Goal: Register for event/course

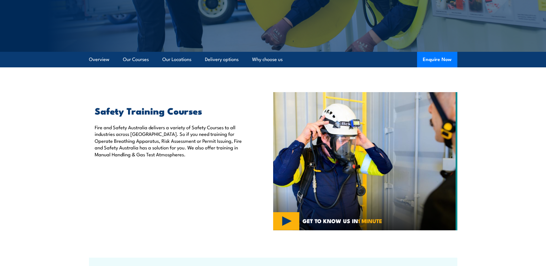
scroll to position [115, 0]
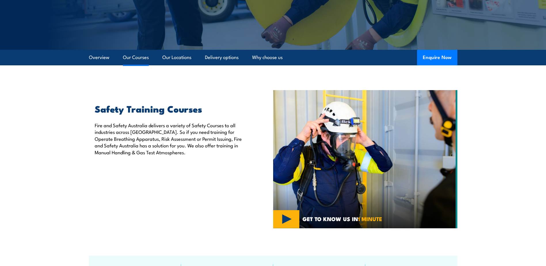
click at [143, 58] on link "Our Courses" at bounding box center [136, 57] width 26 height 15
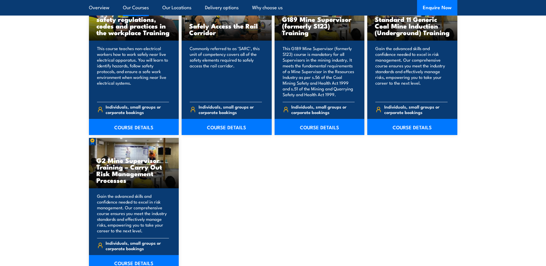
scroll to position [926, 0]
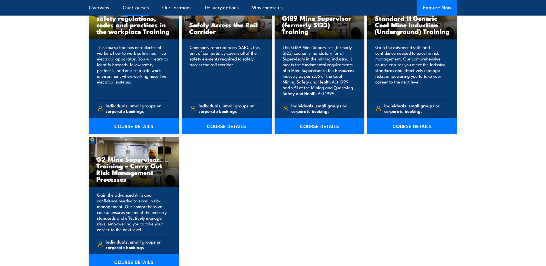
click at [127, 89] on p "This course teaches non-electrical workers how to work safely near live electri…" at bounding box center [133, 70] width 72 height 52
click at [139, 129] on link "COURSE DETAILS" at bounding box center [134, 126] width 90 height 16
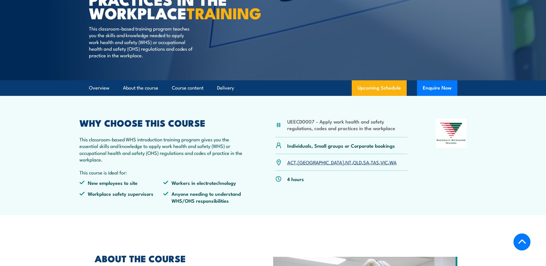
scroll to position [144, 0]
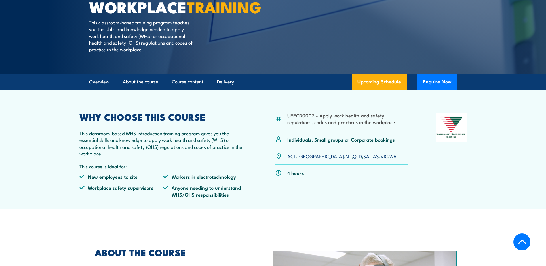
click at [380, 159] on link "VIC" at bounding box center [383, 156] width 7 height 7
